Goal: Check status: Check status

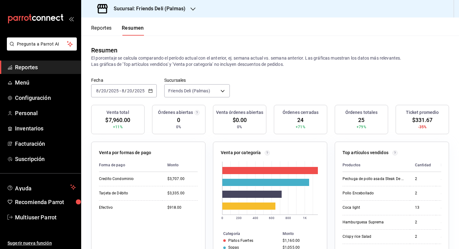
click at [137, 90] on input "2025" at bounding box center [139, 90] width 11 height 5
click at [120, 105] on li "Hoy" at bounding box center [120, 110] width 58 height 14
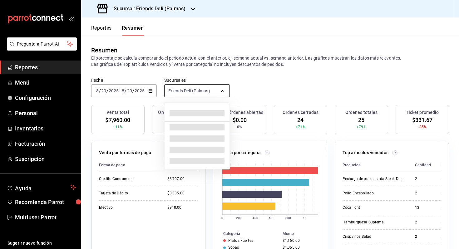
click at [190, 94] on body "Pregunta a Parrot AI Reportes Menú Configuración Personal Inventarios Facturaci…" at bounding box center [229, 124] width 459 height 249
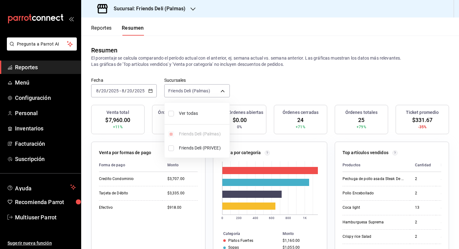
click at [187, 114] on span "Ver todas" at bounding box center [203, 113] width 48 height 7
type input "[object Object],[object Object]"
checkbox input "true"
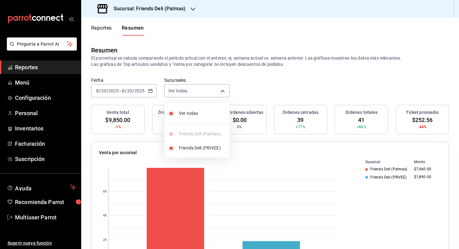
click at [249, 99] on div at bounding box center [229, 124] width 459 height 249
click at [141, 87] on div "[DATE] [DATE] - [DATE] [DATE]" at bounding box center [124, 90] width 66 height 13
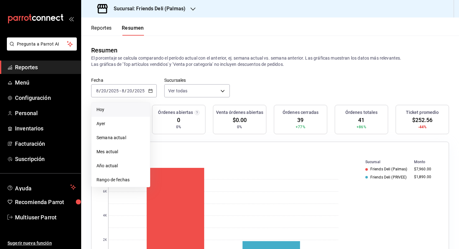
click at [120, 111] on span "Hoy" at bounding box center [120, 109] width 48 height 7
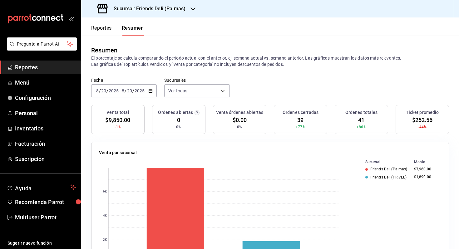
click at [140, 91] on input "2025" at bounding box center [139, 90] width 11 height 5
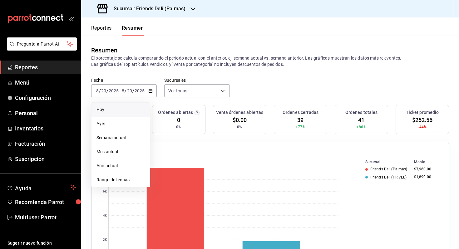
click at [131, 108] on span "Hoy" at bounding box center [120, 109] width 48 height 7
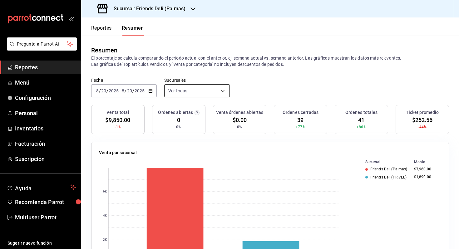
click at [191, 91] on body "Pregunta a Parrot AI Reportes Menú Configuración Personal Inventarios Facturaci…" at bounding box center [229, 124] width 459 height 249
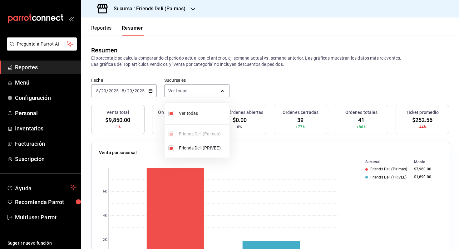
click at [187, 116] on span "Ver todas" at bounding box center [203, 113] width 48 height 7
type input "[object Object]"
checkbox input "false"
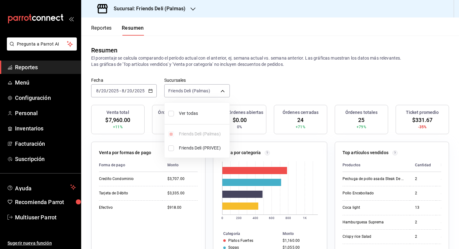
click at [189, 116] on span "Ver todas" at bounding box center [203, 113] width 48 height 7
type input "[object Object],[object Object]"
checkbox input "true"
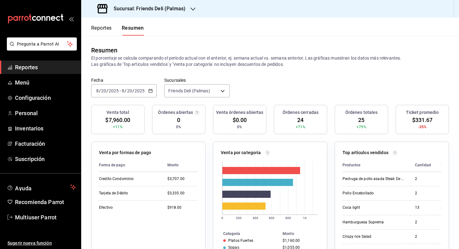
click at [152, 96] on div "[DATE] [DATE] - [DATE] [DATE]" at bounding box center [124, 90] width 66 height 13
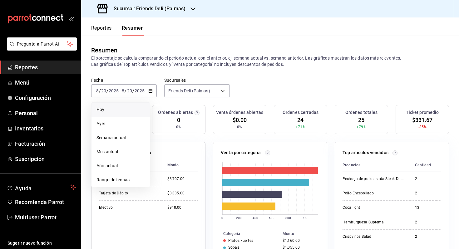
click at [132, 111] on span "Hoy" at bounding box center [120, 109] width 48 height 7
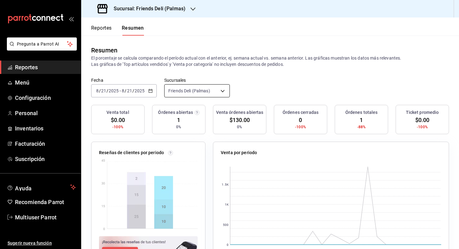
click at [201, 94] on body "Pregunta a Parrot AI Reportes Menú Configuración Personal Inventarios Facturaci…" at bounding box center [229, 124] width 459 height 249
click at [196, 113] on span "Ver todas" at bounding box center [203, 113] width 48 height 7
type input "[object Object],[object Object]"
checkbox input "true"
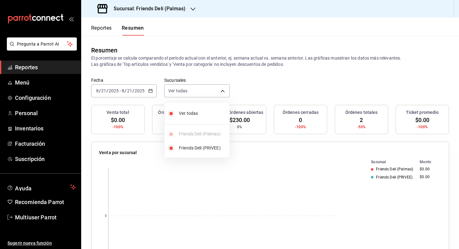
click at [254, 92] on div at bounding box center [229, 124] width 459 height 249
click at [35, 83] on span "Menú" at bounding box center [45, 82] width 61 height 8
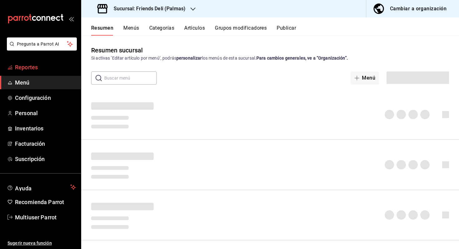
click at [46, 65] on span "Reportes" at bounding box center [45, 67] width 61 height 8
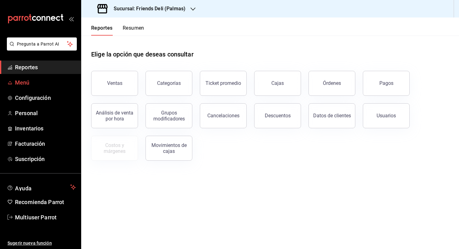
click at [51, 82] on span "Menú" at bounding box center [45, 82] width 61 height 8
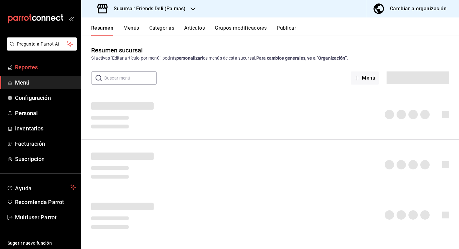
click at [53, 67] on span "Reportes" at bounding box center [45, 67] width 61 height 8
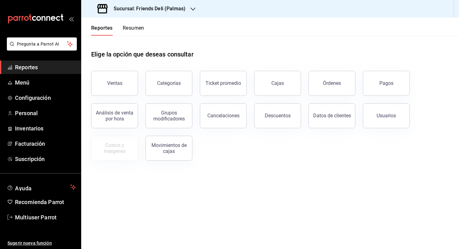
click at [135, 29] on button "Resumen" at bounding box center [134, 30] width 22 height 11
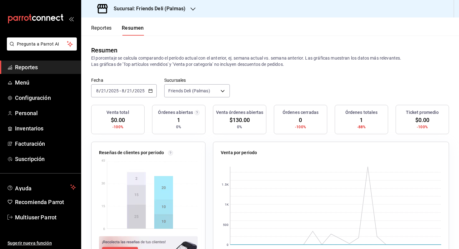
click at [135, 89] on input "2025" at bounding box center [139, 90] width 11 height 5
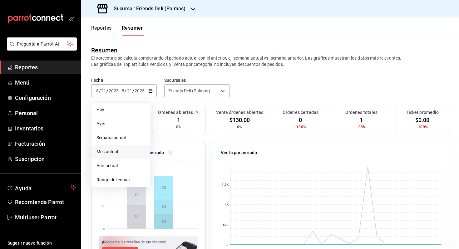
click at [138, 155] on span "Mes actual" at bounding box center [120, 152] width 48 height 7
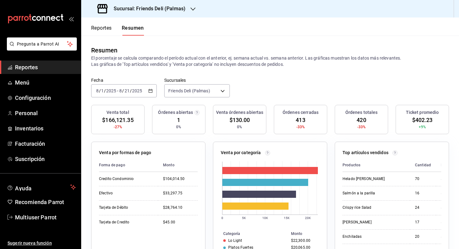
click at [147, 90] on div "2025-08-01 8 / 1 / 2025 - 2025-08-21 8 / 21 / 2025" at bounding box center [124, 90] width 66 height 13
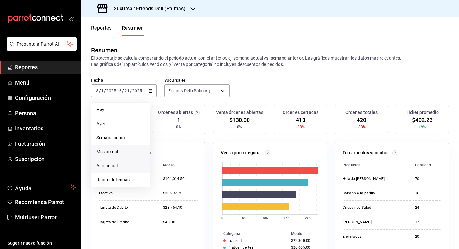
click at [141, 164] on span "Año actual" at bounding box center [120, 166] width 48 height 7
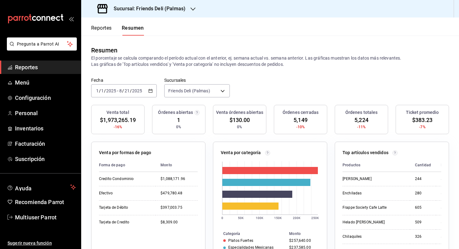
click at [104, 23] on div "Reportes Resumen" at bounding box center [112, 26] width 63 height 18
click at [104, 25] on button "Reportes" at bounding box center [101, 30] width 21 height 11
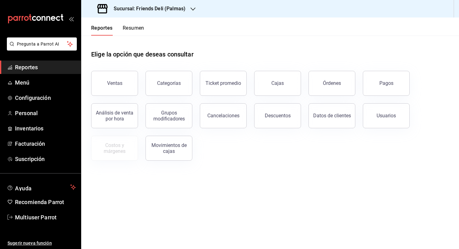
click at [131, 28] on button "Resumen" at bounding box center [134, 30] width 22 height 11
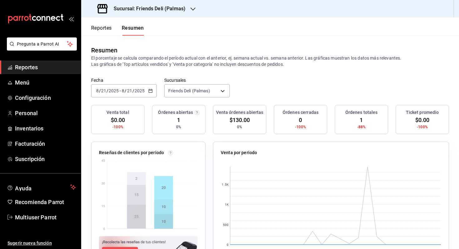
click at [142, 94] on div "2025-08-21 8 / 21 / 2025 - 2025-08-21 8 / 21 / 2025" at bounding box center [124, 90] width 66 height 13
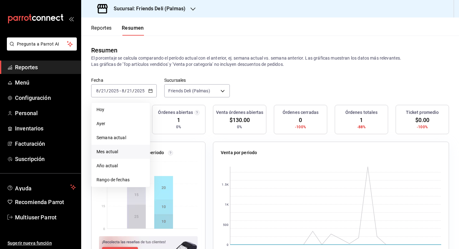
click at [138, 152] on span "Mes actual" at bounding box center [120, 152] width 48 height 7
